Goal: Navigation & Orientation: Find specific page/section

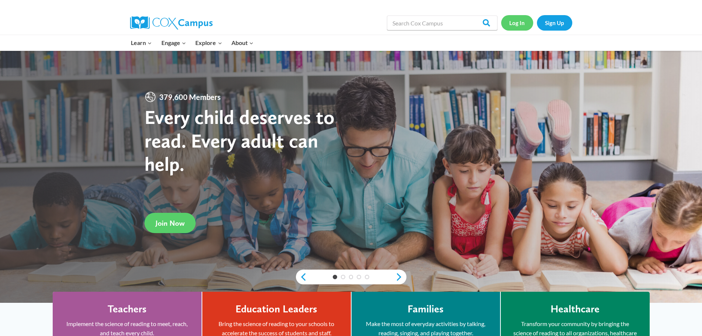
click at [512, 20] on link "Log In" at bounding box center [517, 22] width 32 height 15
click at [521, 22] on link "Log In" at bounding box center [517, 22] width 32 height 15
drag, startPoint x: 445, startPoint y: 18, endPoint x: 326, endPoint y: 14, distance: 119.2
click at [445, 18] on input "Search in [URL][DOMAIN_NAME]" at bounding box center [442, 22] width 111 height 15
click at [510, 24] on link "Log In" at bounding box center [517, 22] width 32 height 15
